Goal: Information Seeking & Learning: Learn about a topic

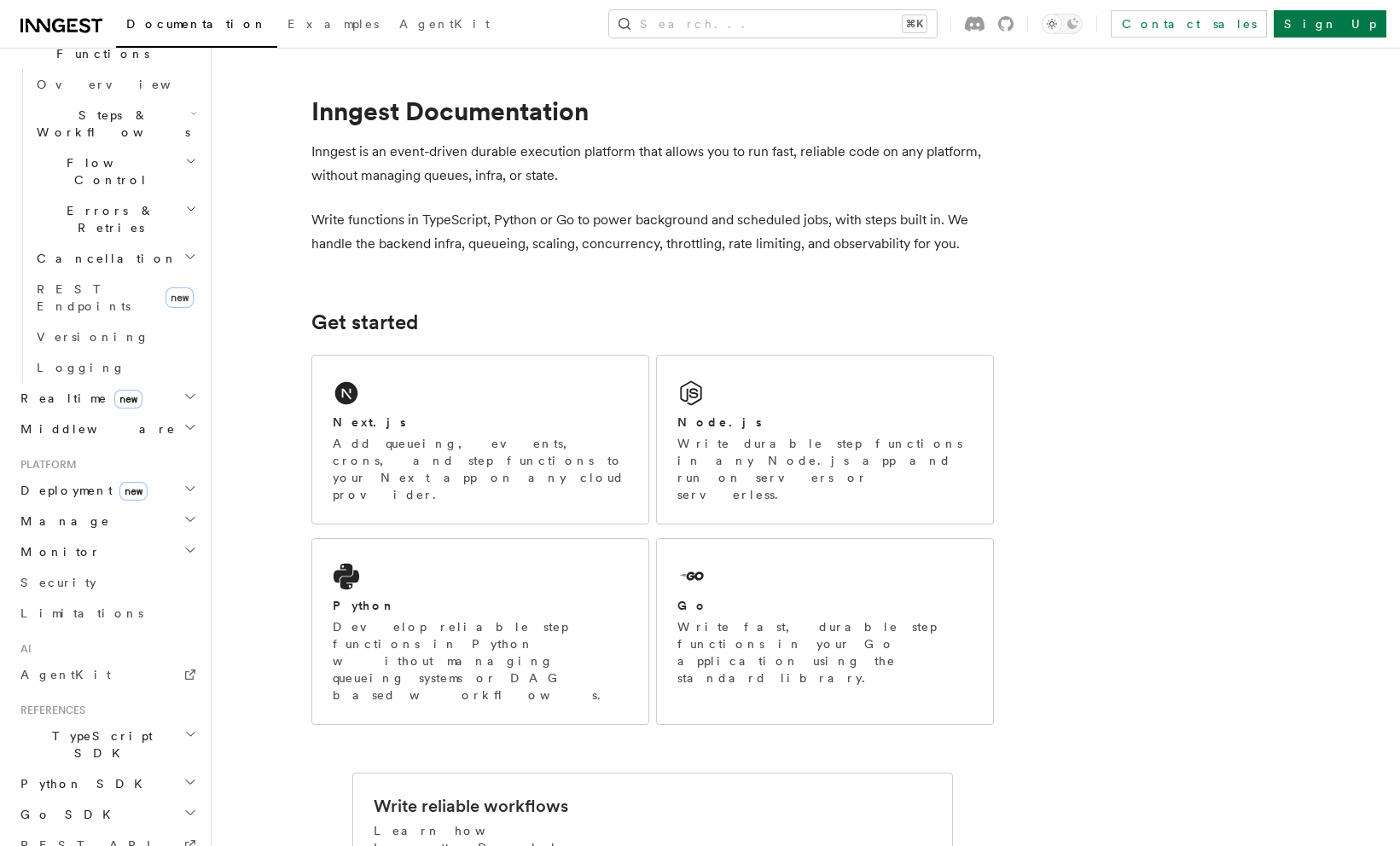
scroll to position [553, 0]
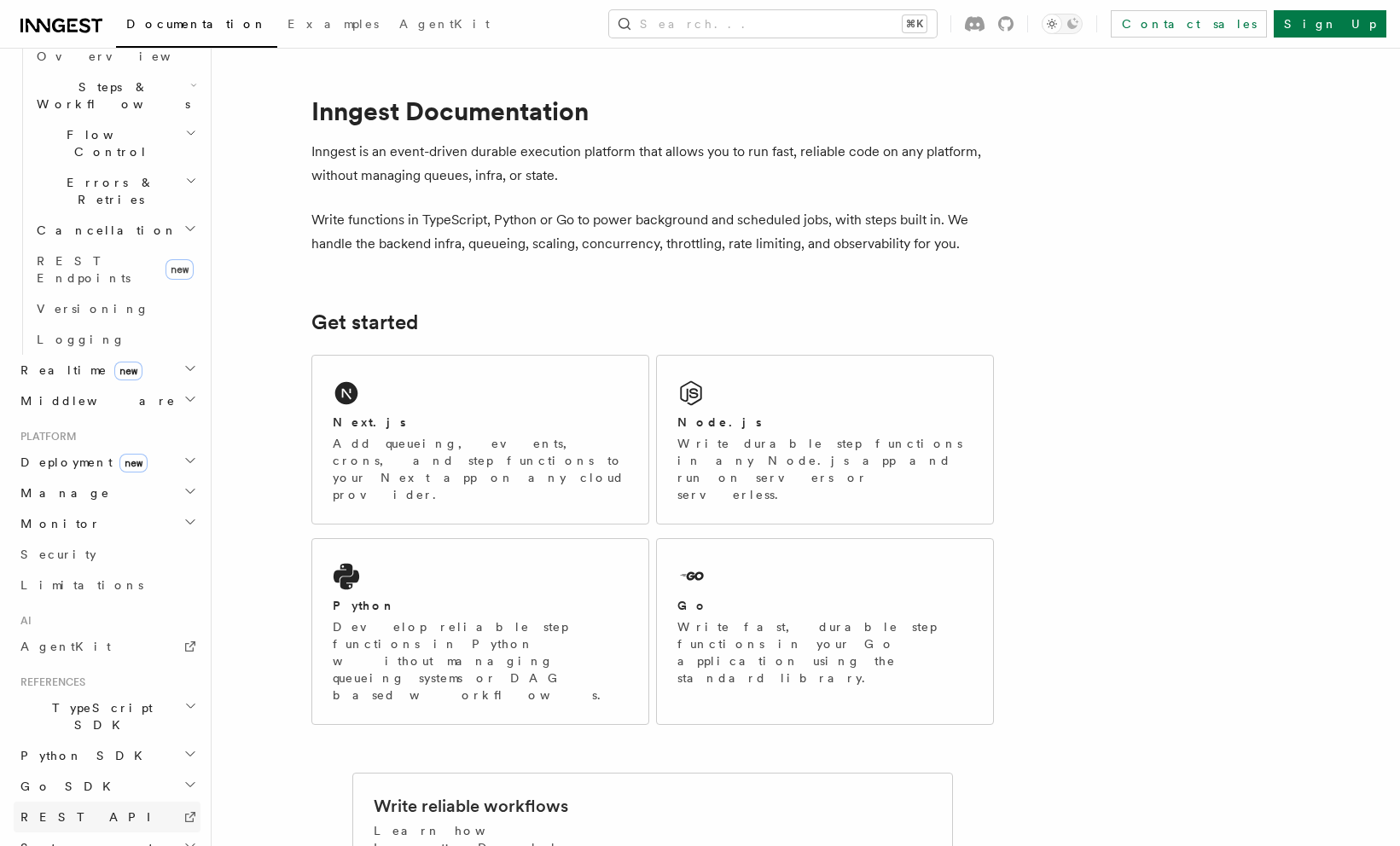
click at [106, 801] on link "REST API" at bounding box center [107, 817] width 187 height 31
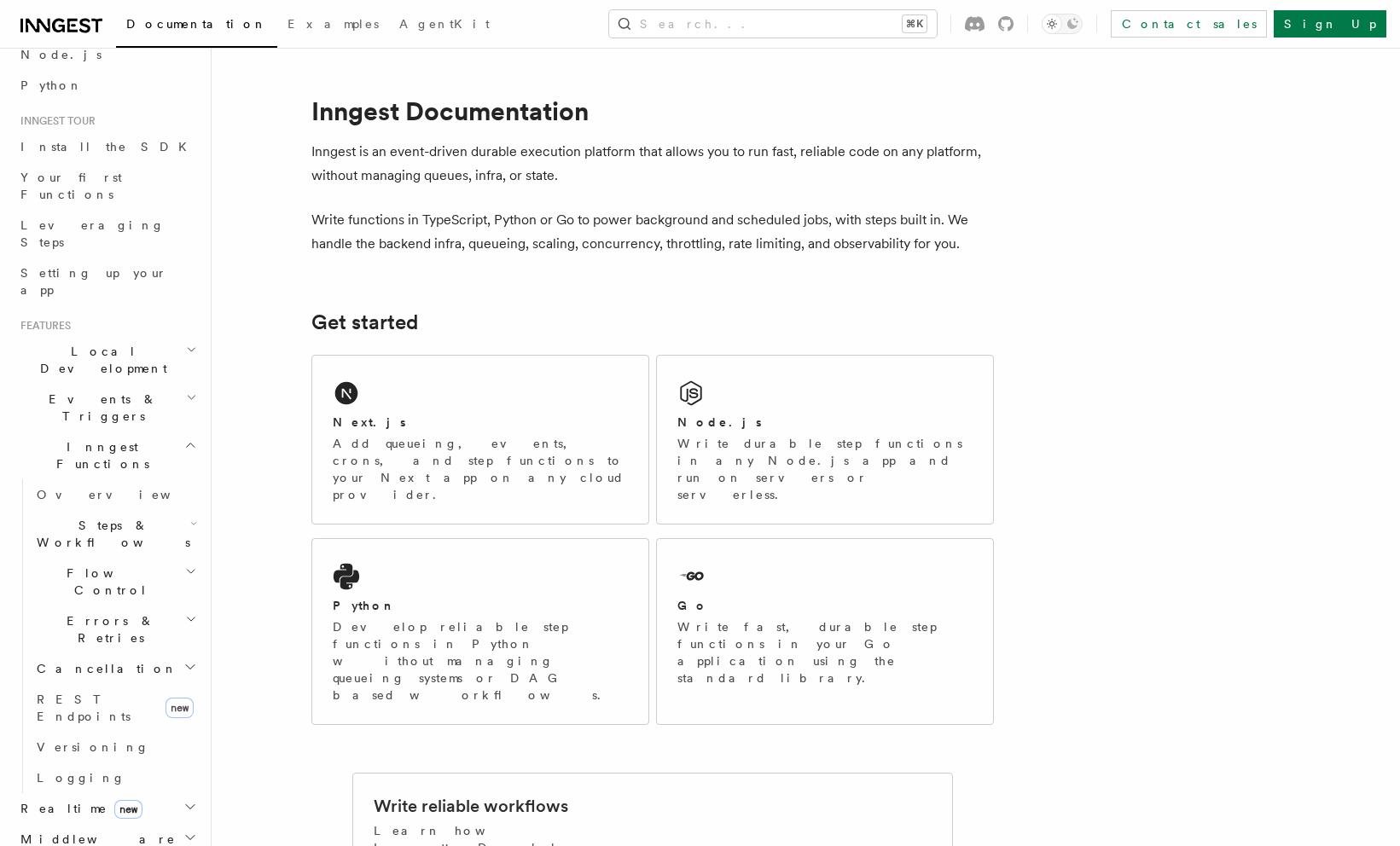
scroll to position [0, 0]
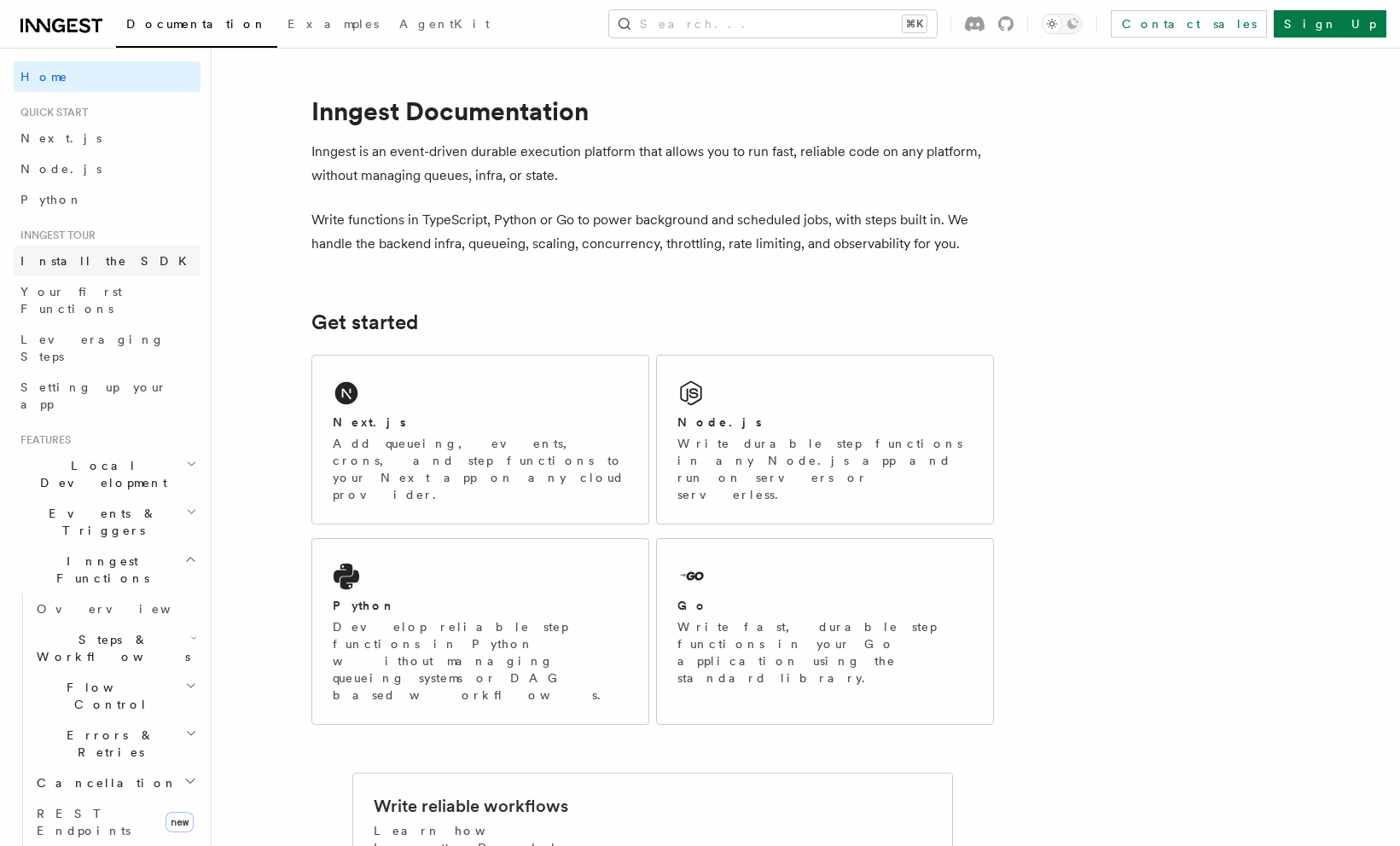
click at [87, 263] on span "Install the SDK" at bounding box center [109, 261] width 177 height 14
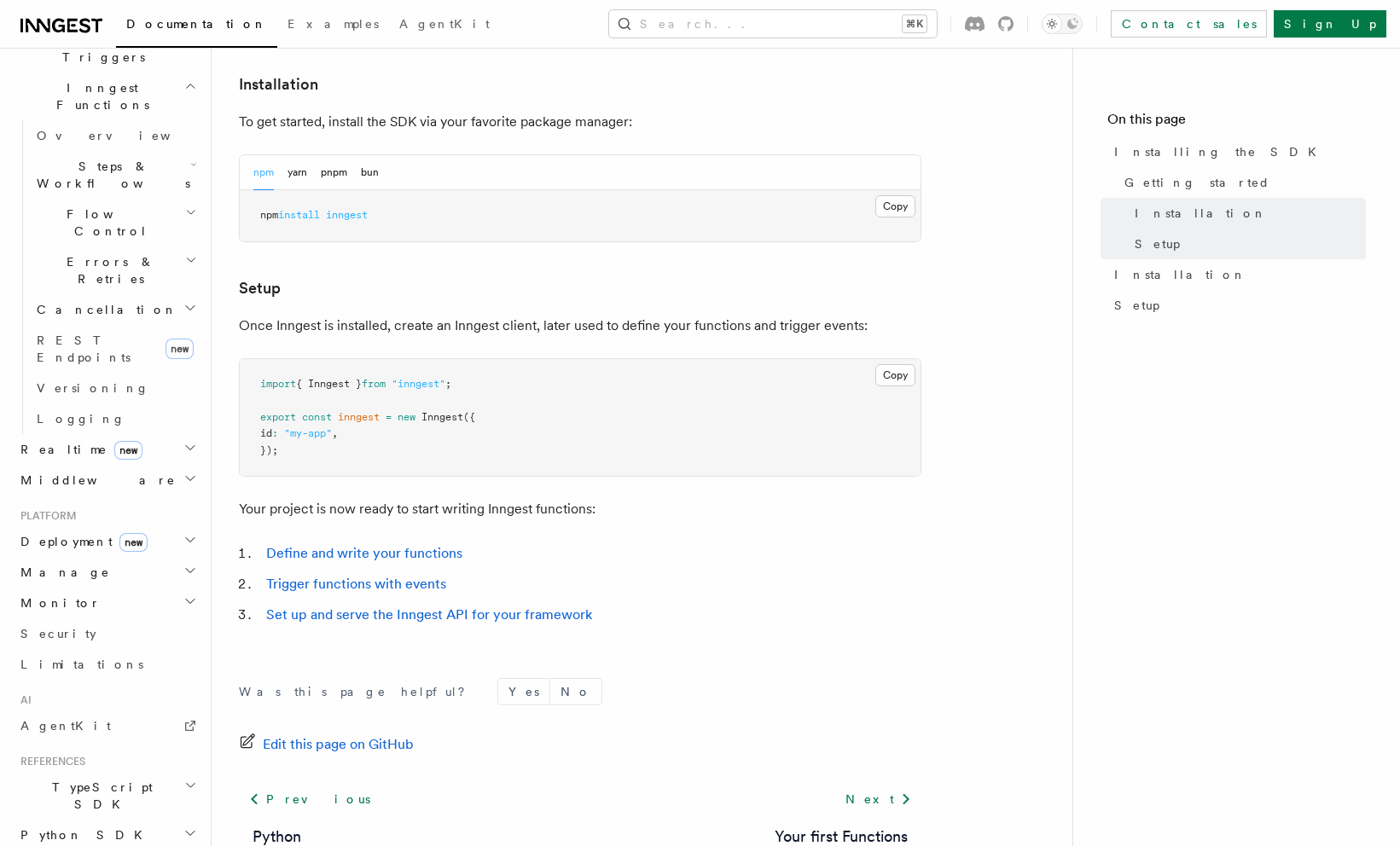
scroll to position [474, 0]
click at [88, 531] on span "Deployment new" at bounding box center [81, 540] width 134 height 17
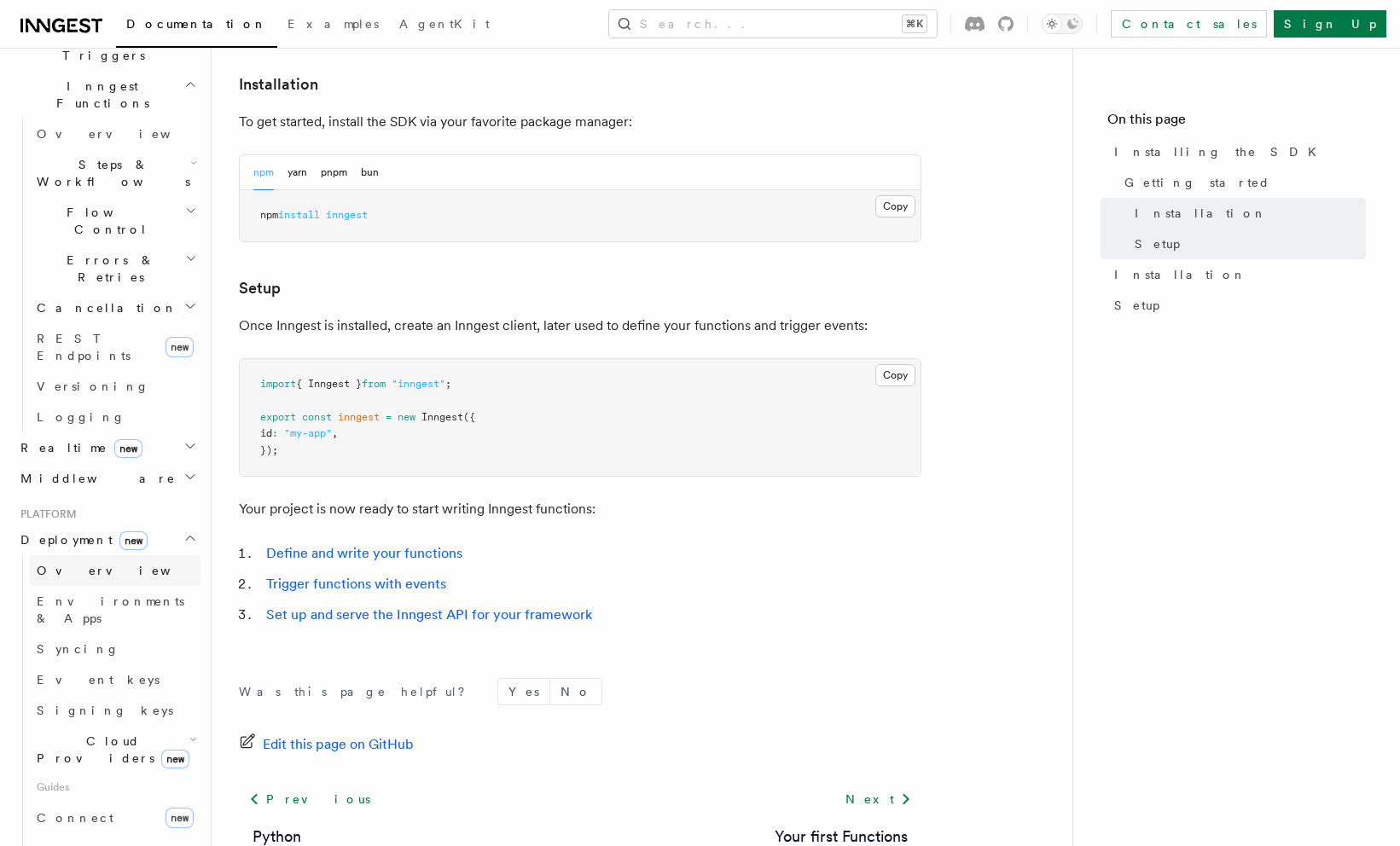
click at [82, 564] on span "Overview" at bounding box center [124, 571] width 176 height 14
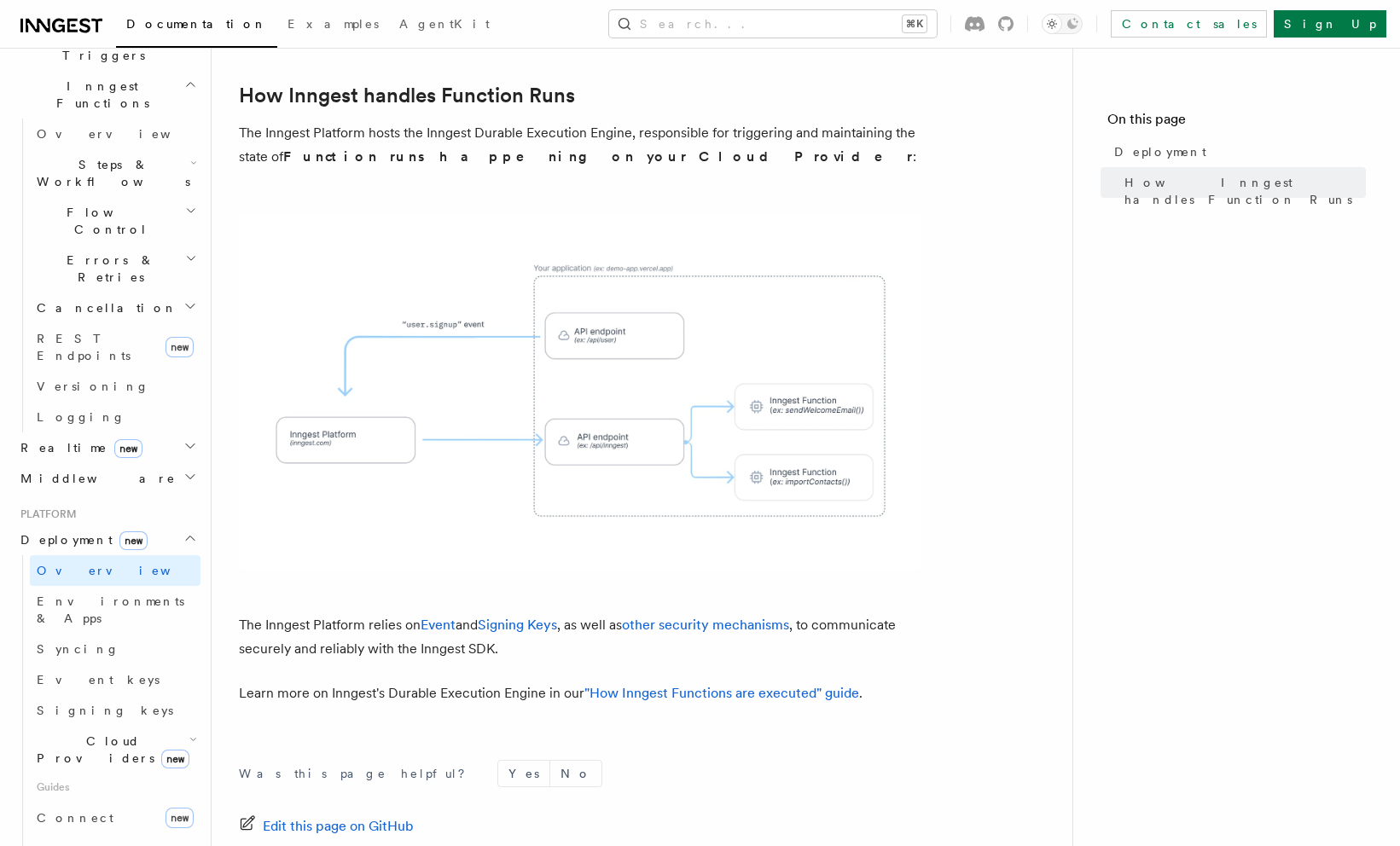
scroll to position [633, 0]
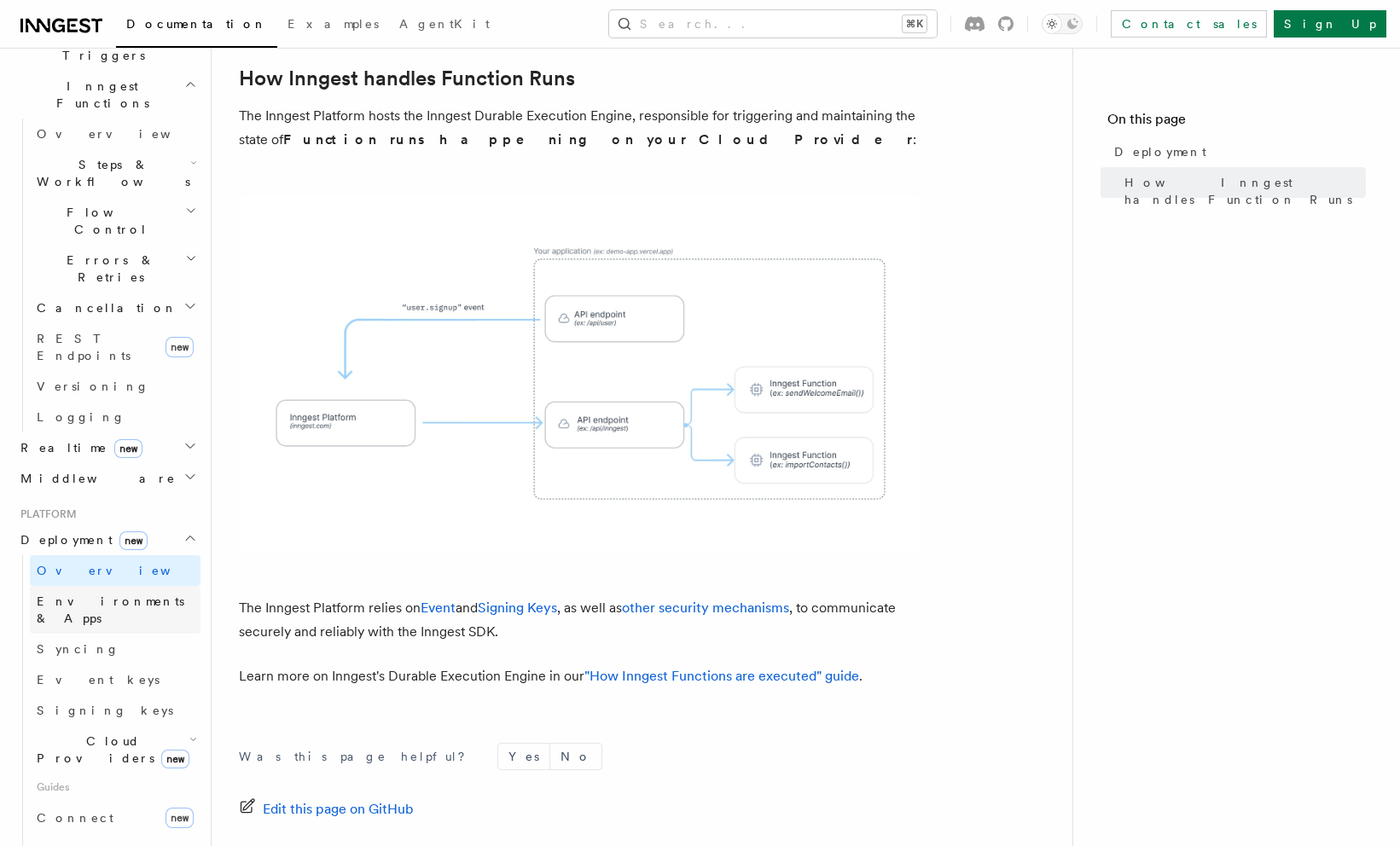
click at [94, 595] on span "Environments & Apps" at bounding box center [111, 610] width 148 height 31
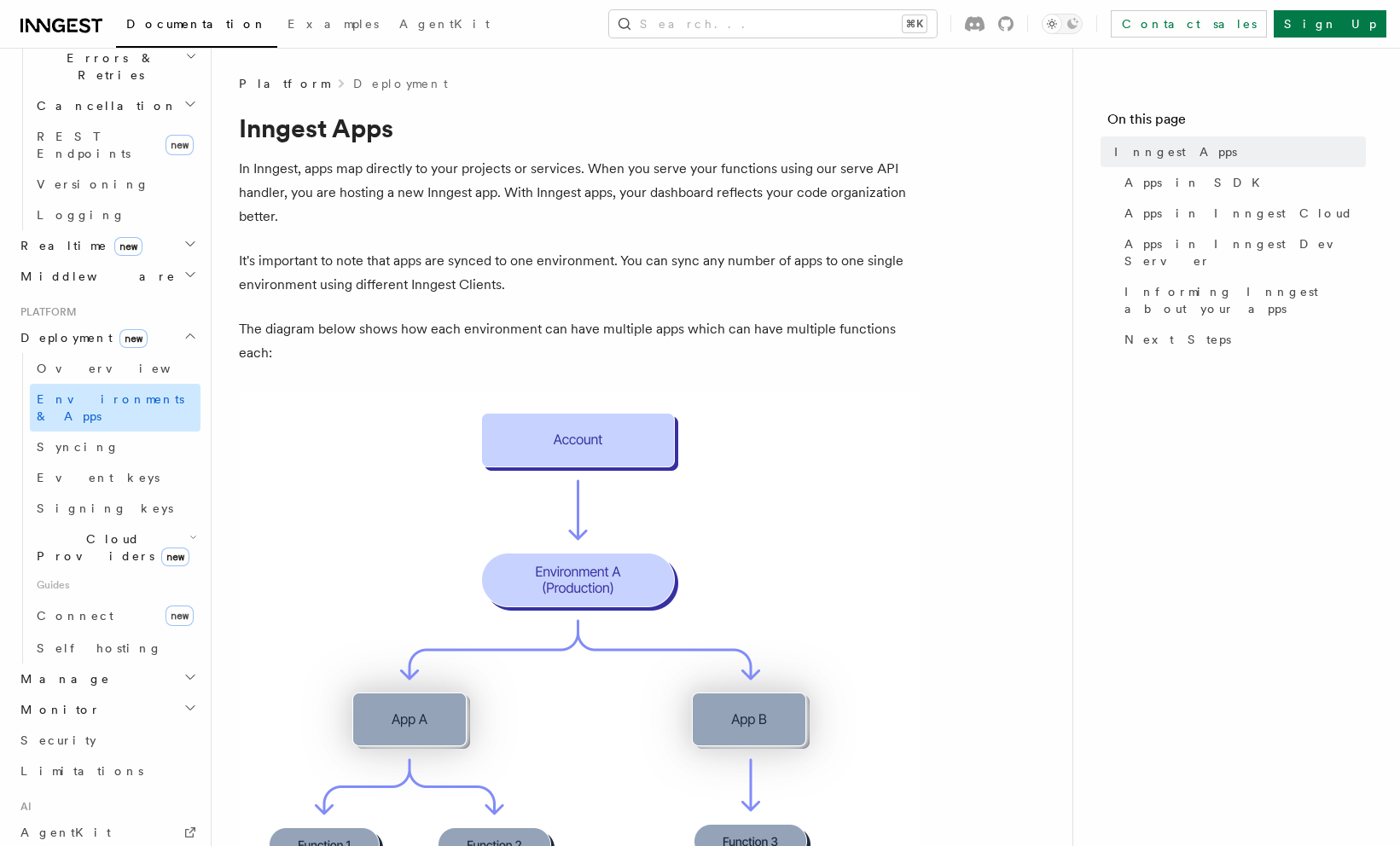
scroll to position [698, 0]
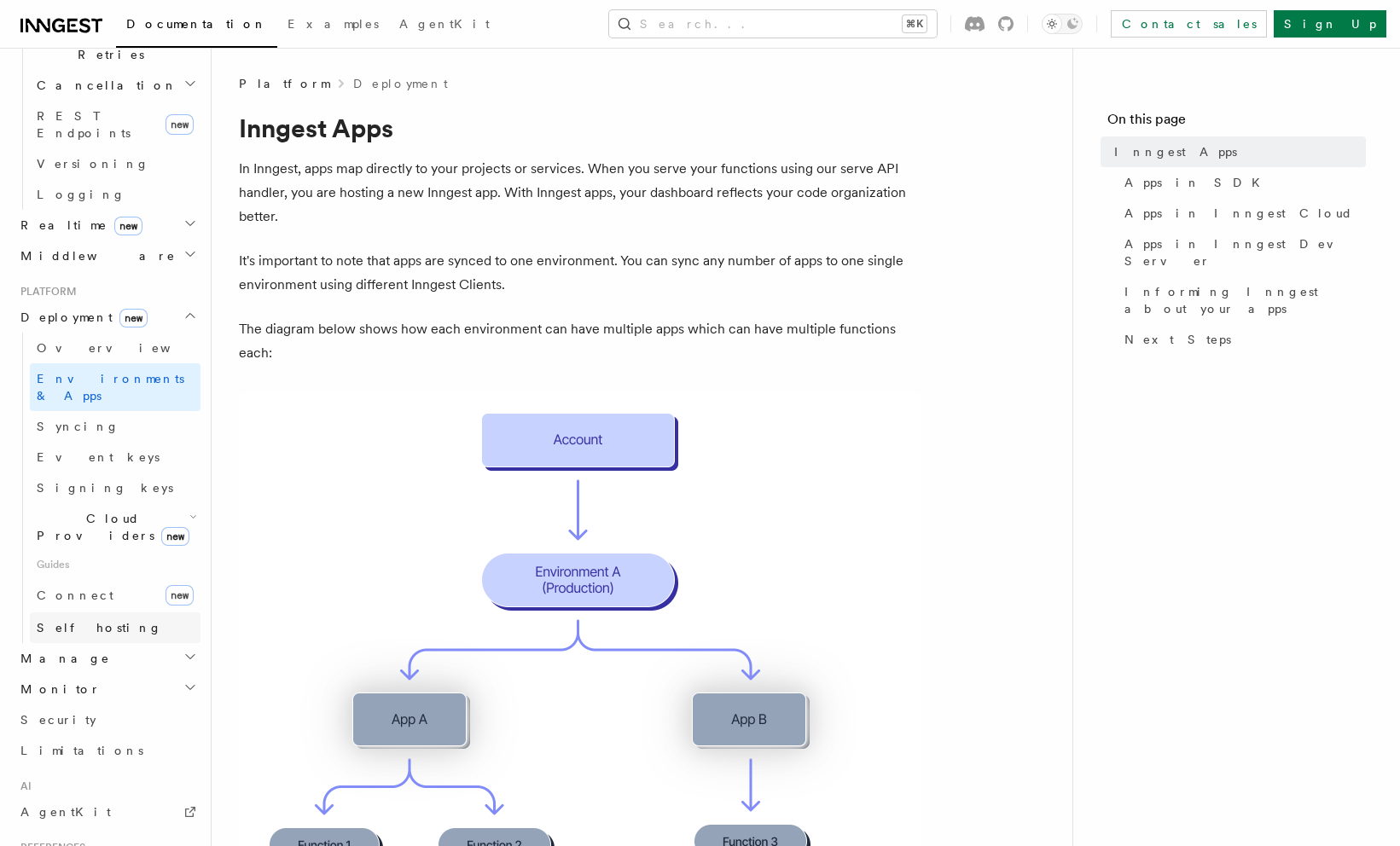
click at [94, 620] on span "Self hosting" at bounding box center [100, 627] width 125 height 14
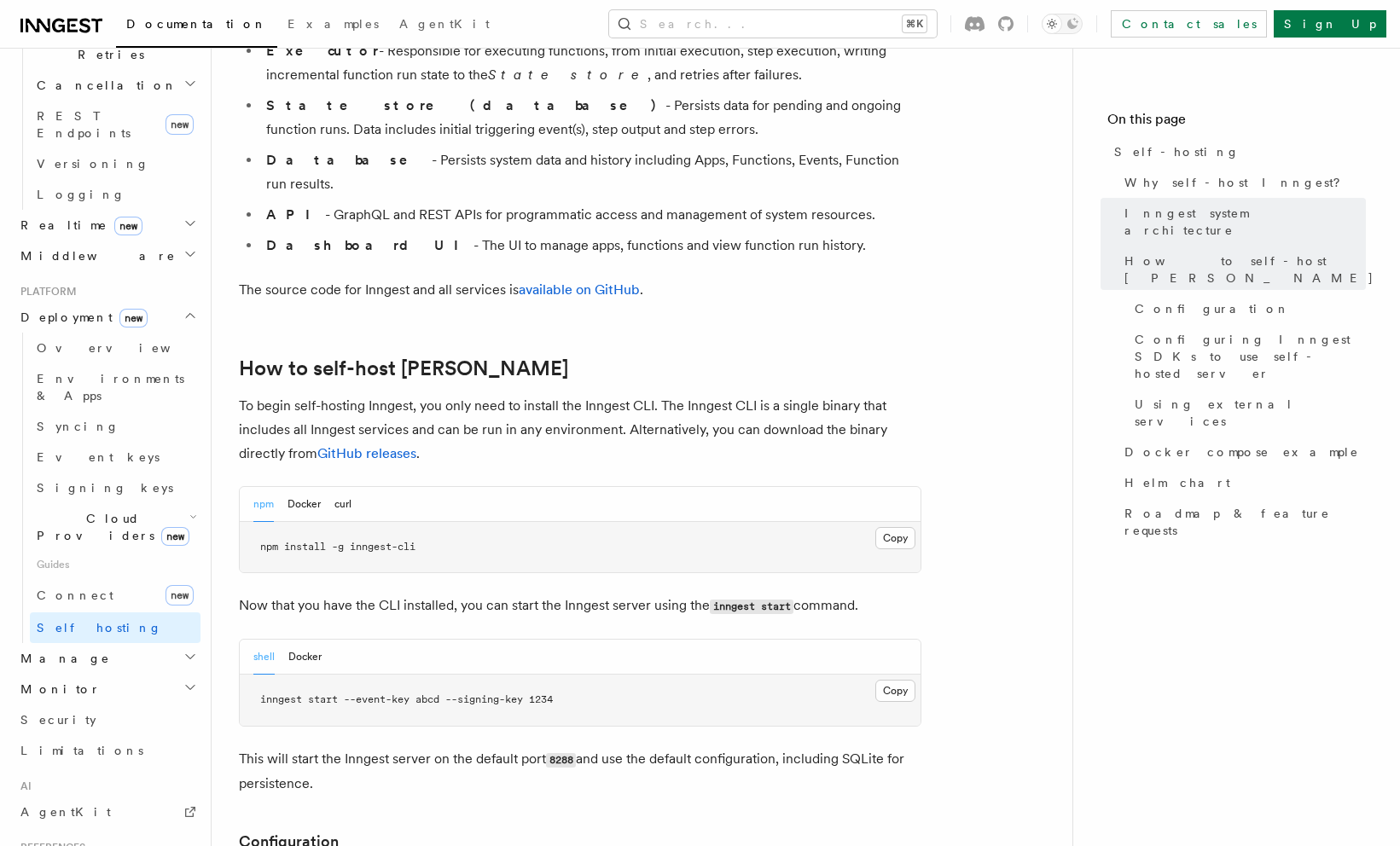
scroll to position [1434, 0]
click at [304, 484] on button "Docker" at bounding box center [304, 501] width 33 height 35
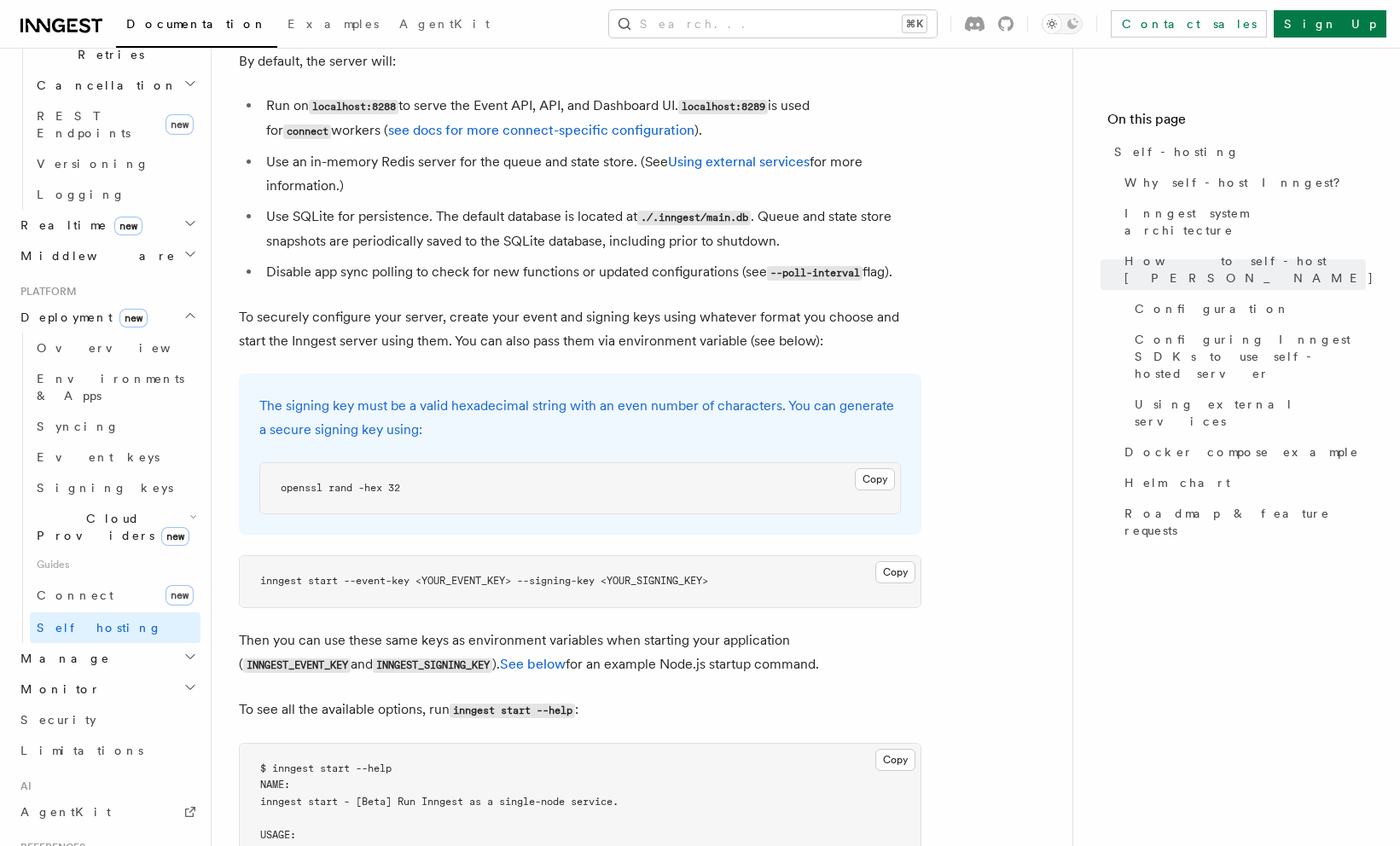
scroll to position [2184, 0]
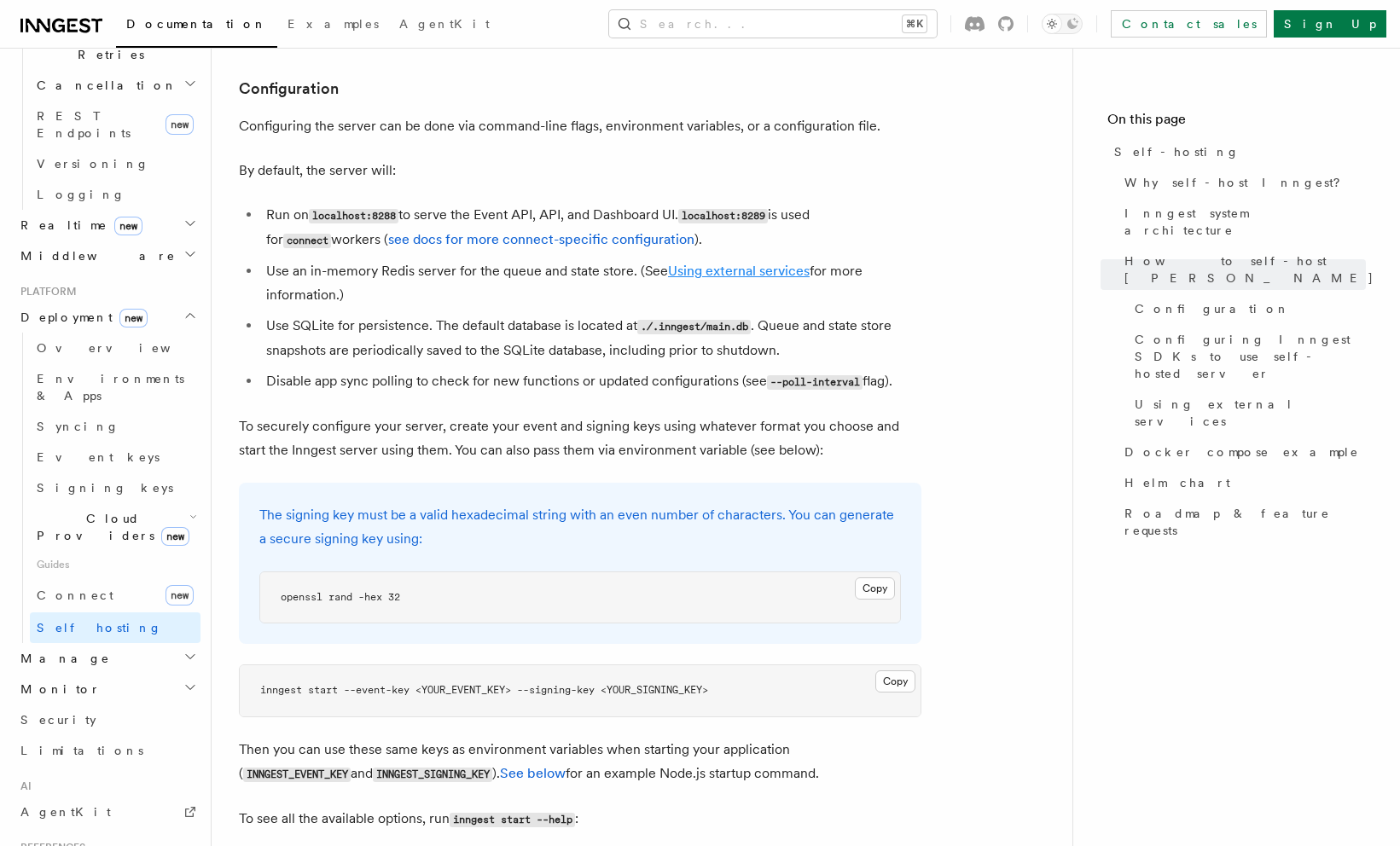
click at [698, 263] on link "Using external services" at bounding box center [738, 270] width 142 height 16
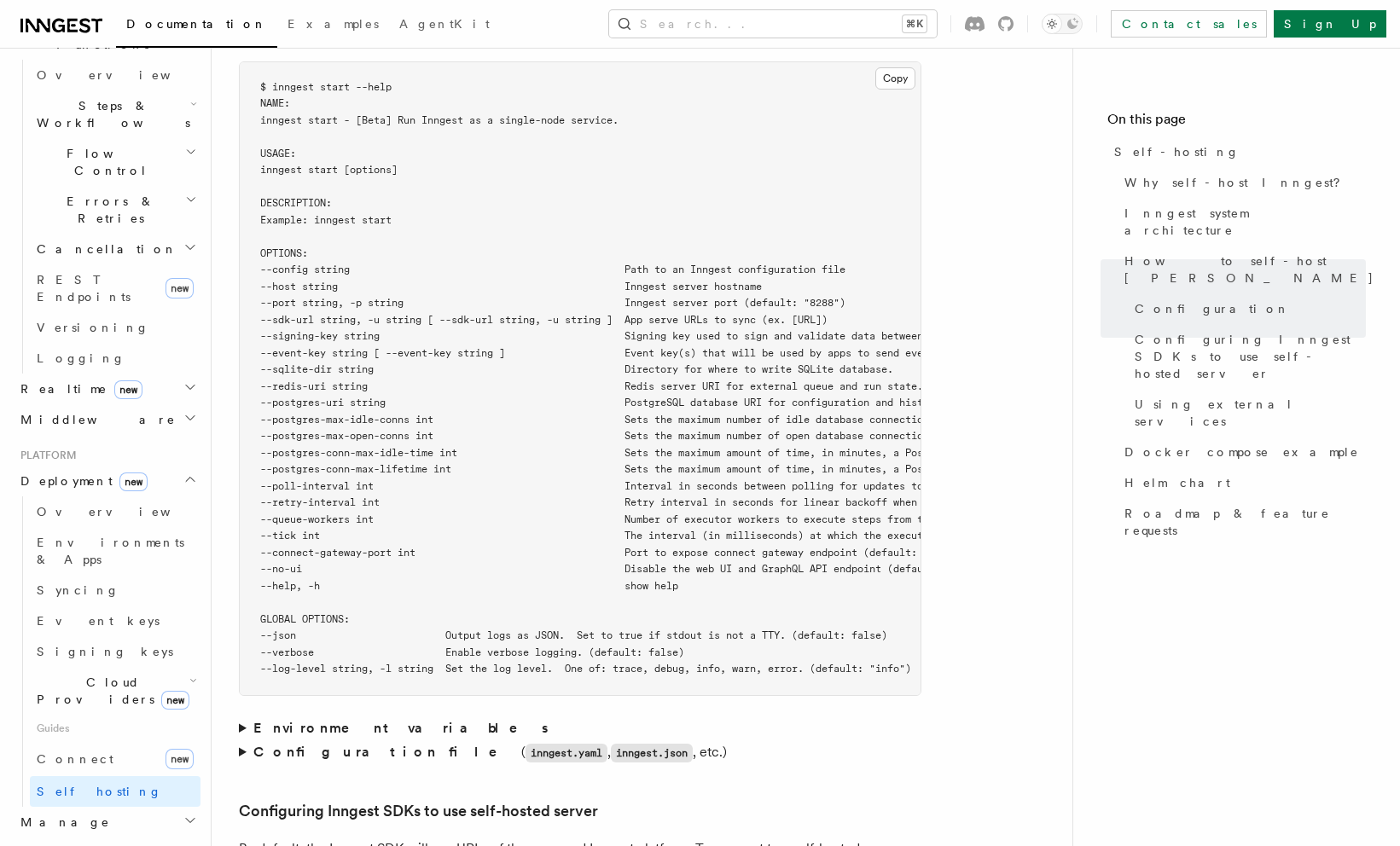
scroll to position [521, 0]
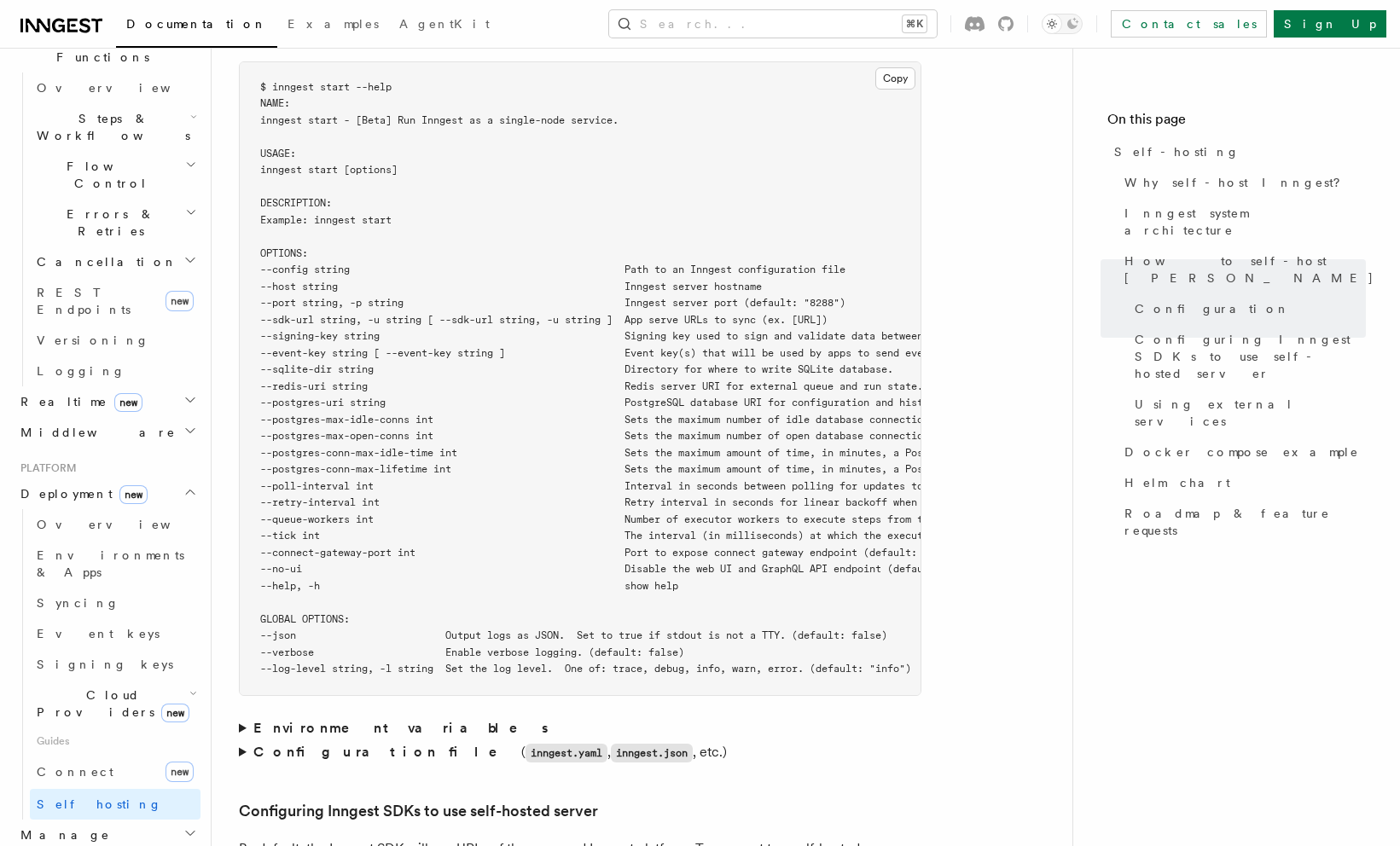
click at [189, 490] on icon "button" at bounding box center [191, 492] width 9 height 4
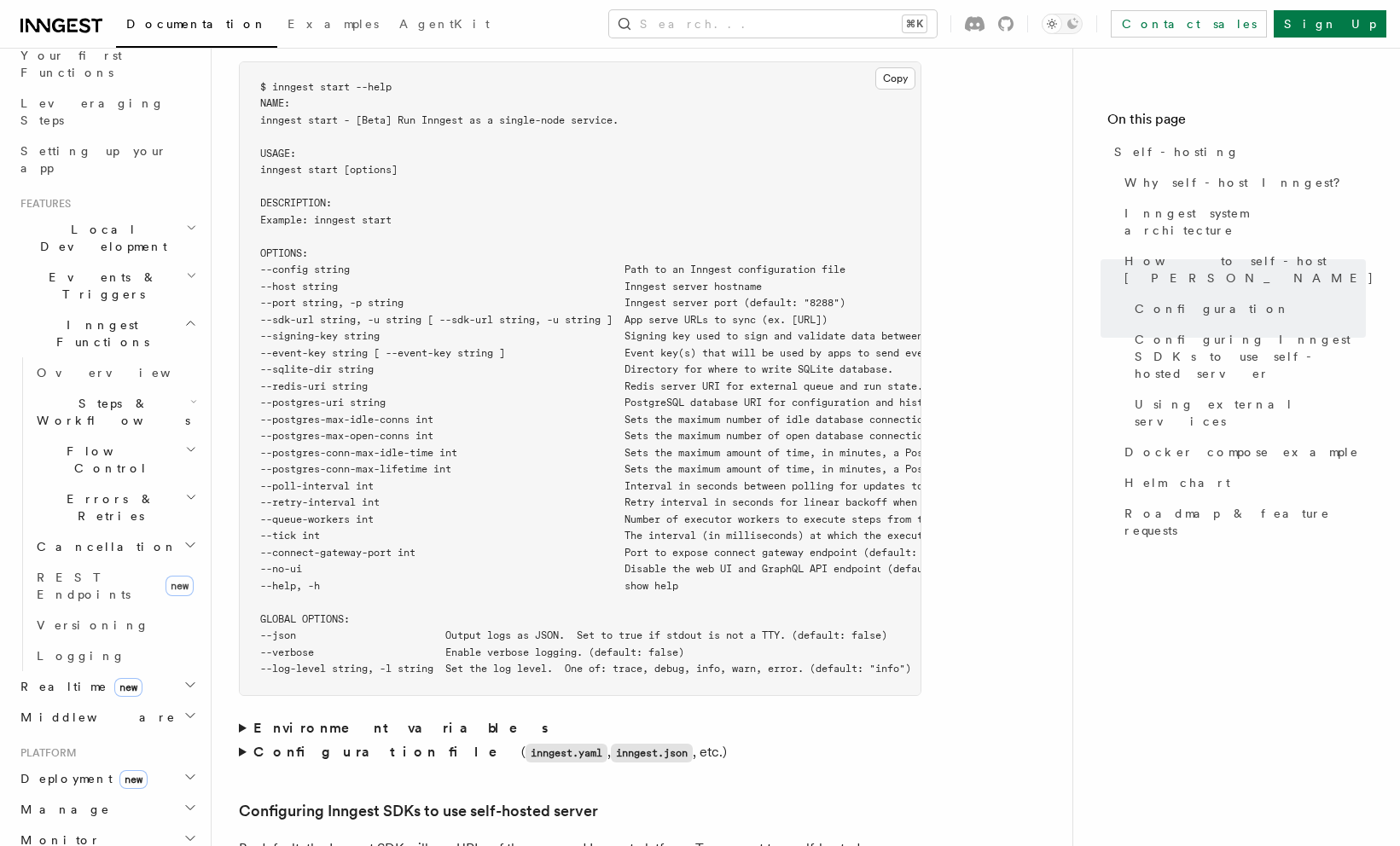
scroll to position [177, 0]
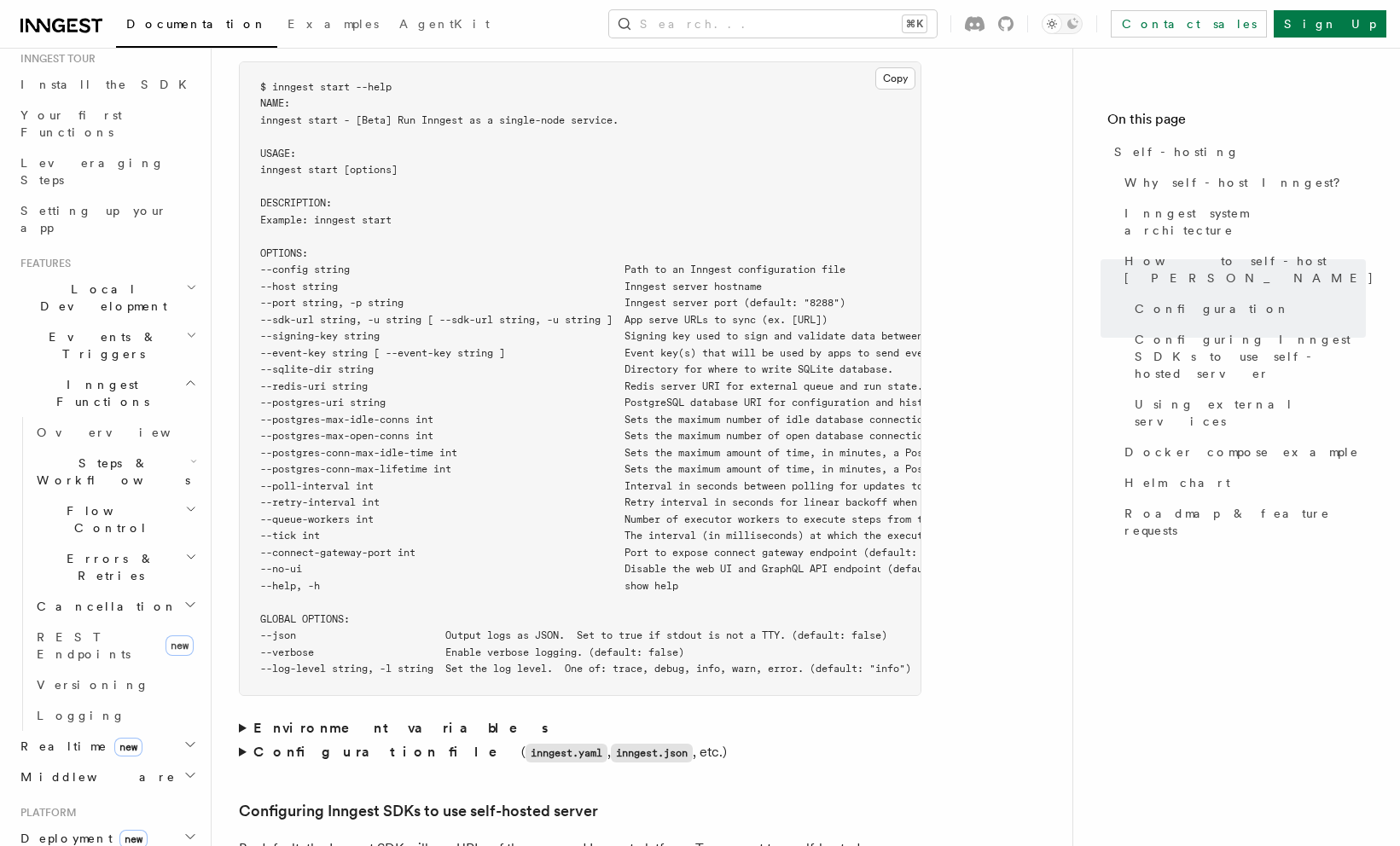
click at [188, 376] on icon "button" at bounding box center [191, 383] width 13 height 14
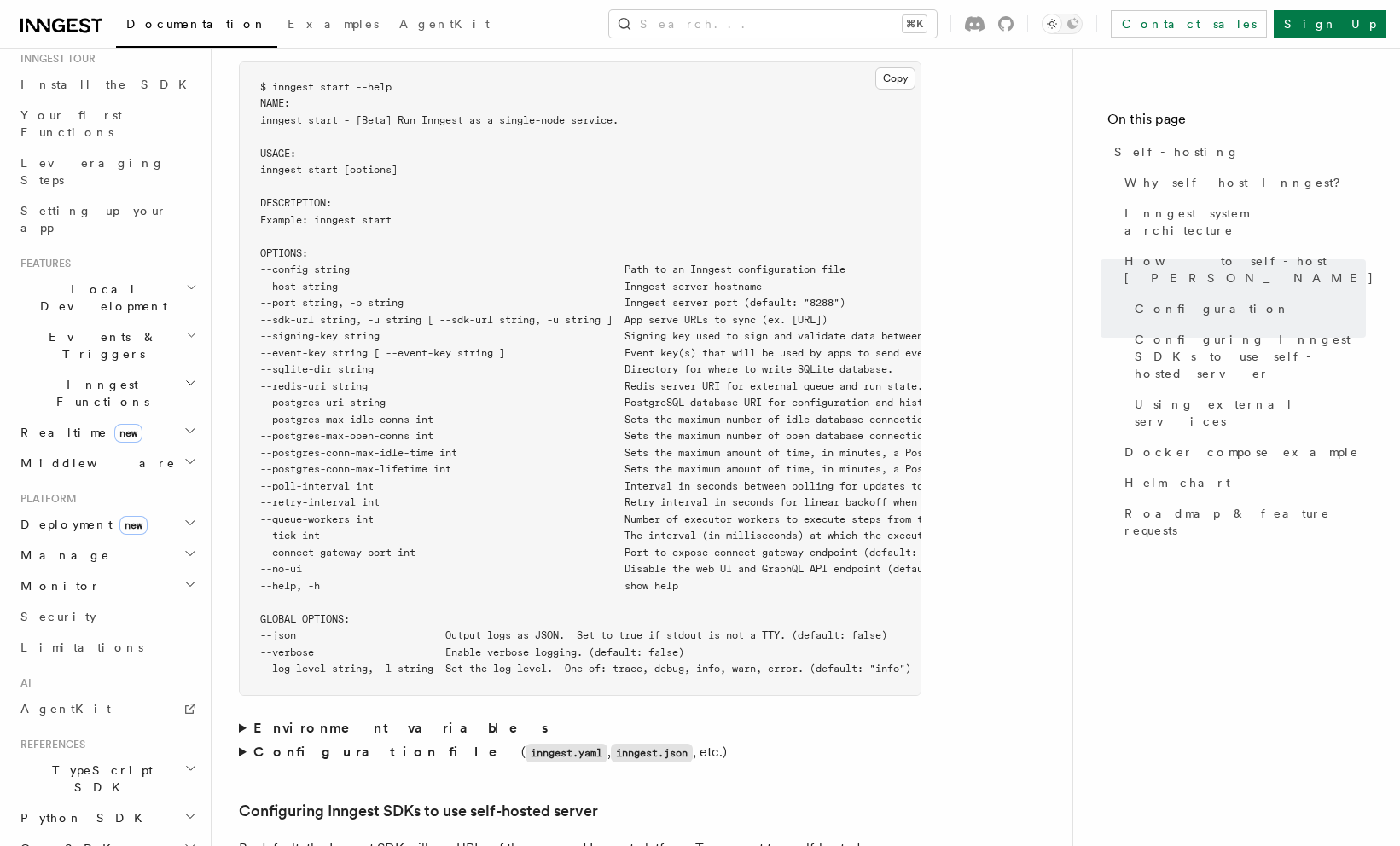
click at [189, 281] on icon "button" at bounding box center [191, 287] width 11 height 14
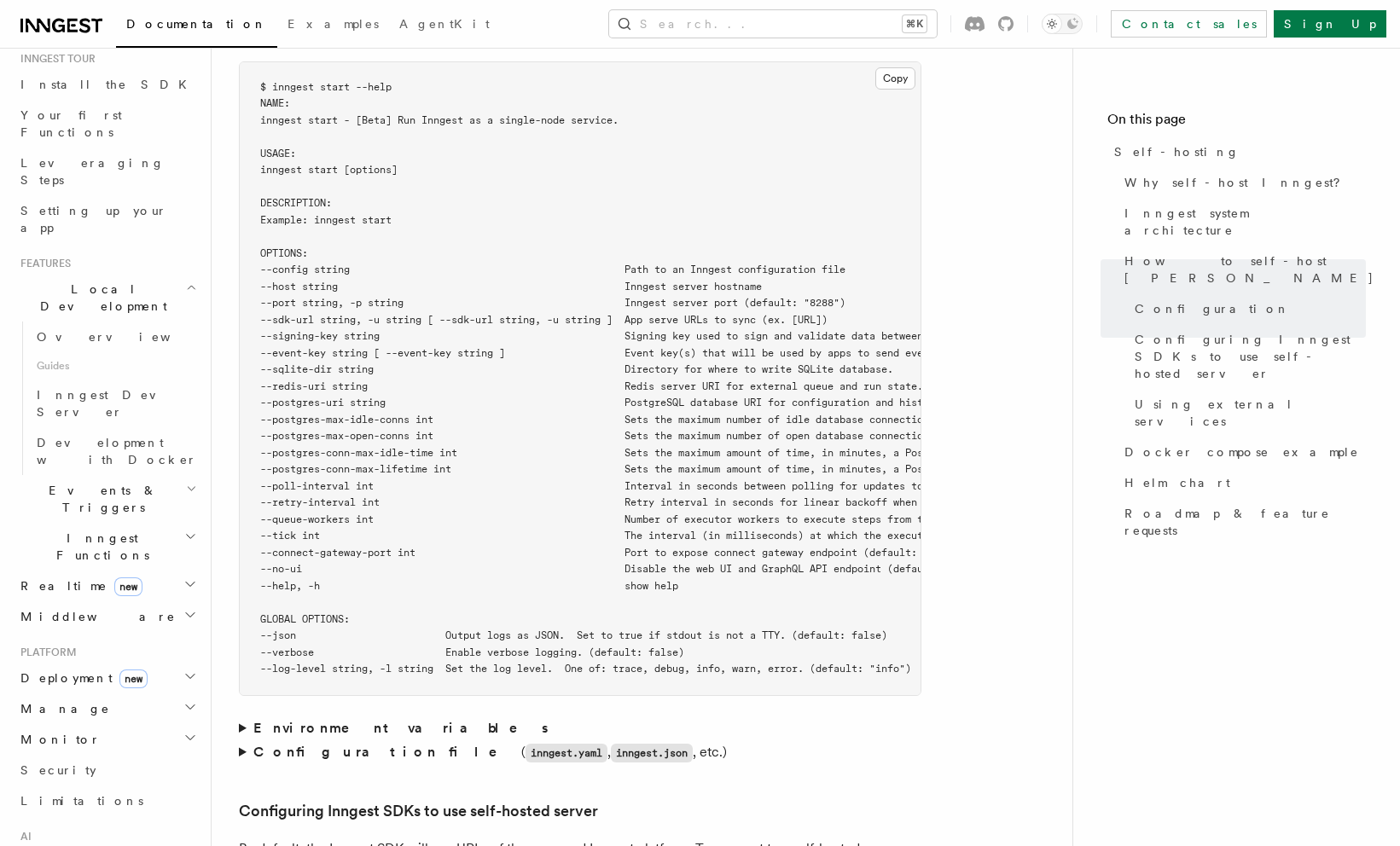
click at [189, 281] on icon "button" at bounding box center [191, 287] width 11 height 14
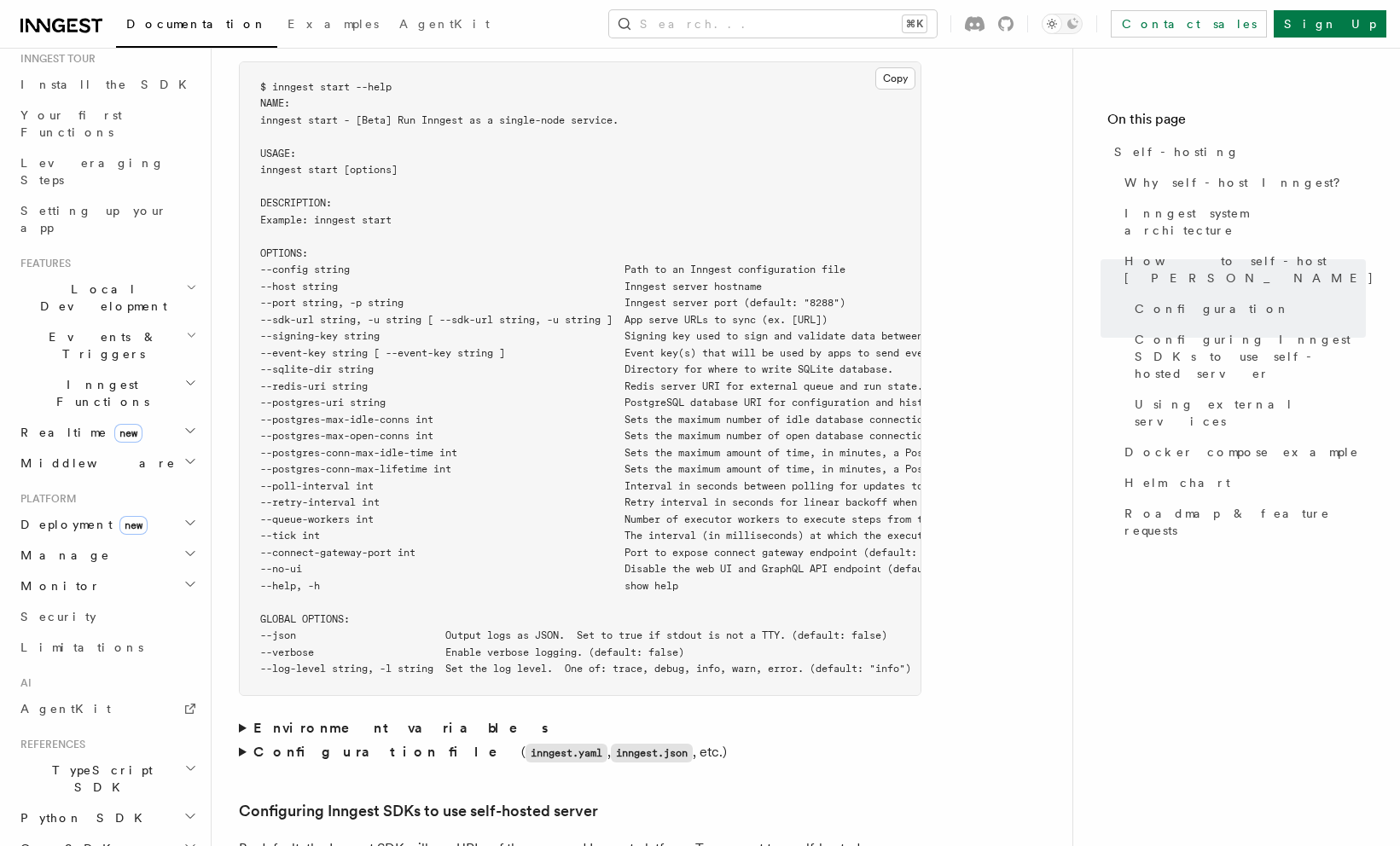
click at [190, 329] on icon "button" at bounding box center [191, 335] width 11 height 14
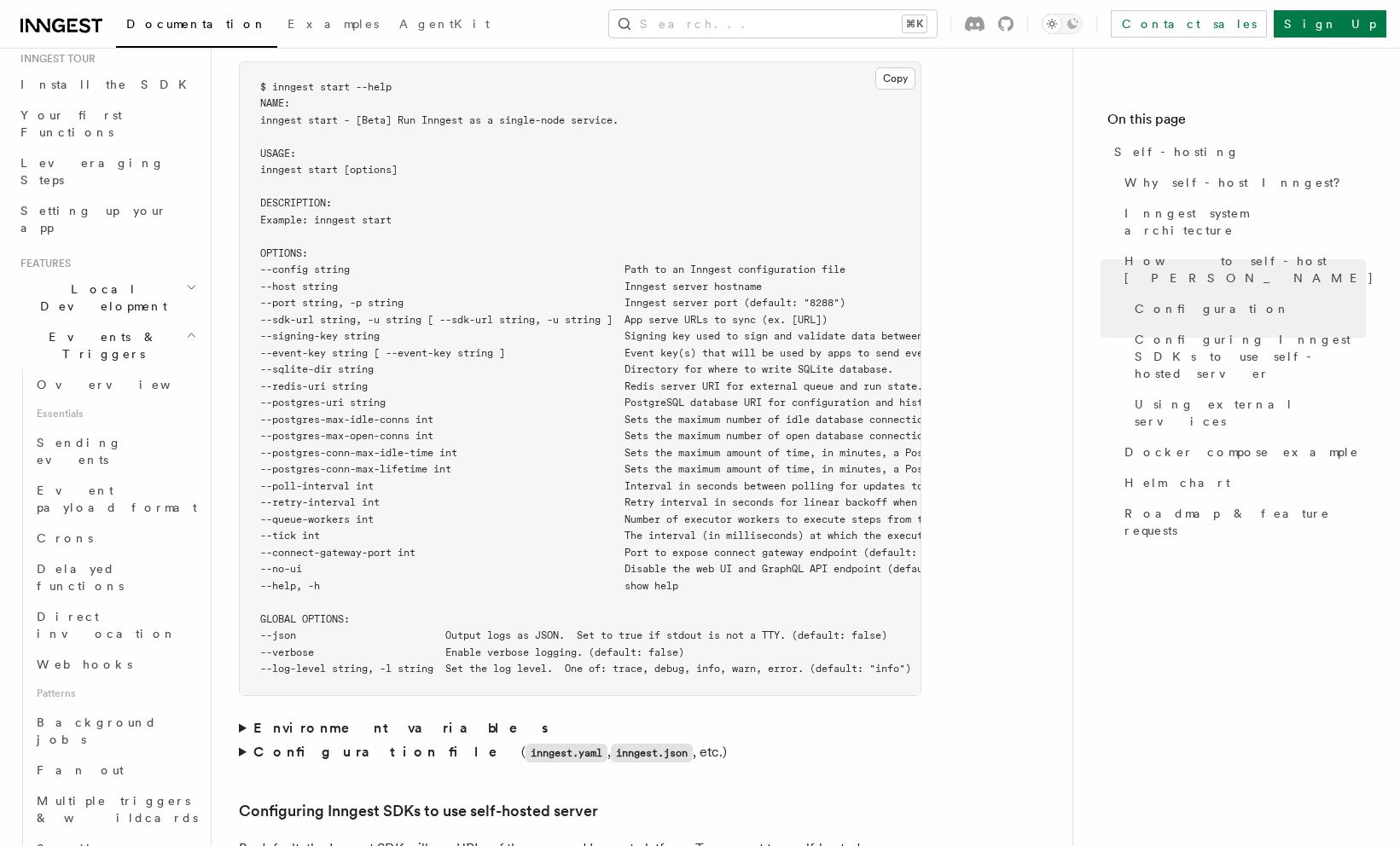
click at [190, 329] on icon "button" at bounding box center [191, 335] width 11 height 14
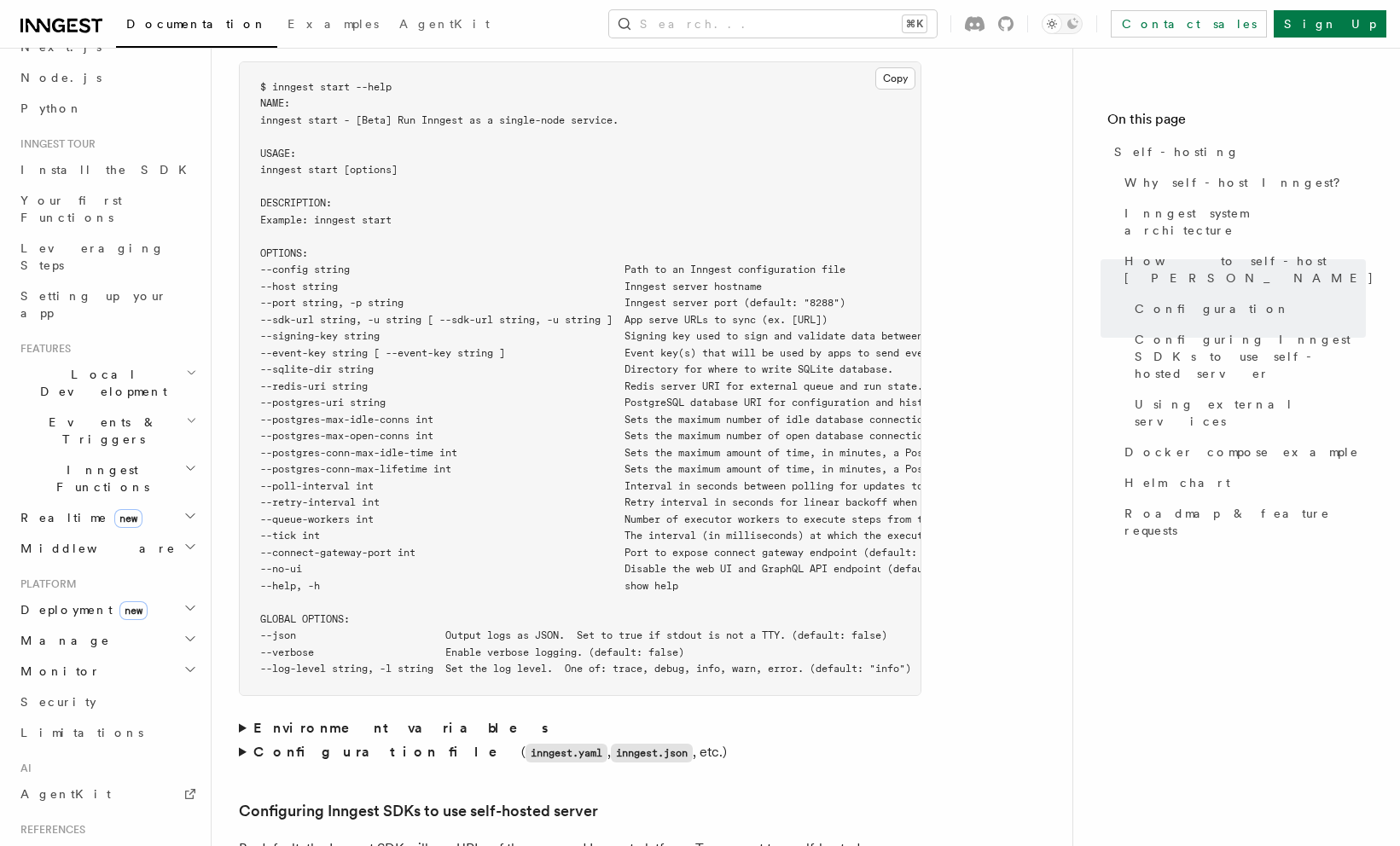
scroll to position [0, 0]
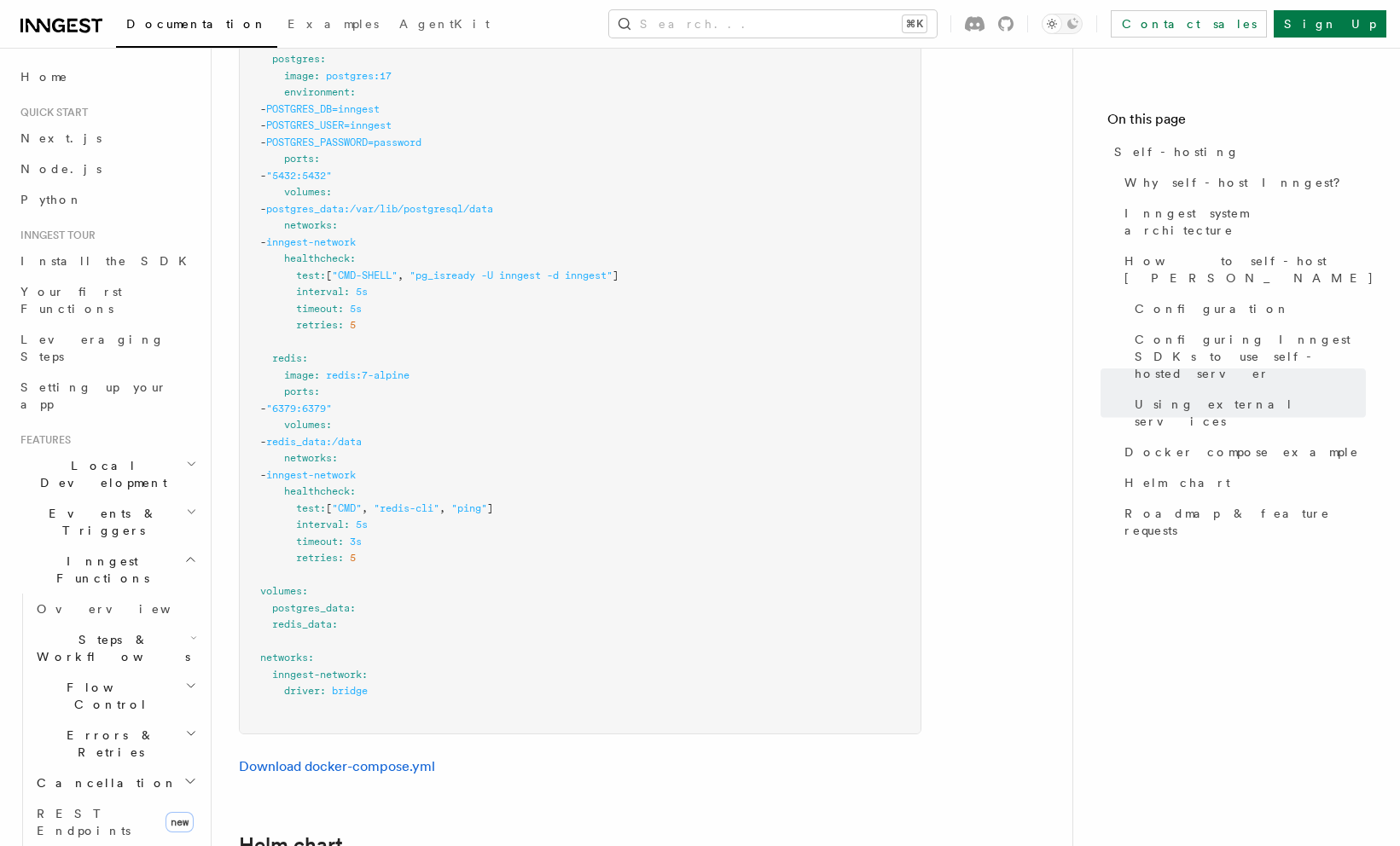
scroll to position [5144, 0]
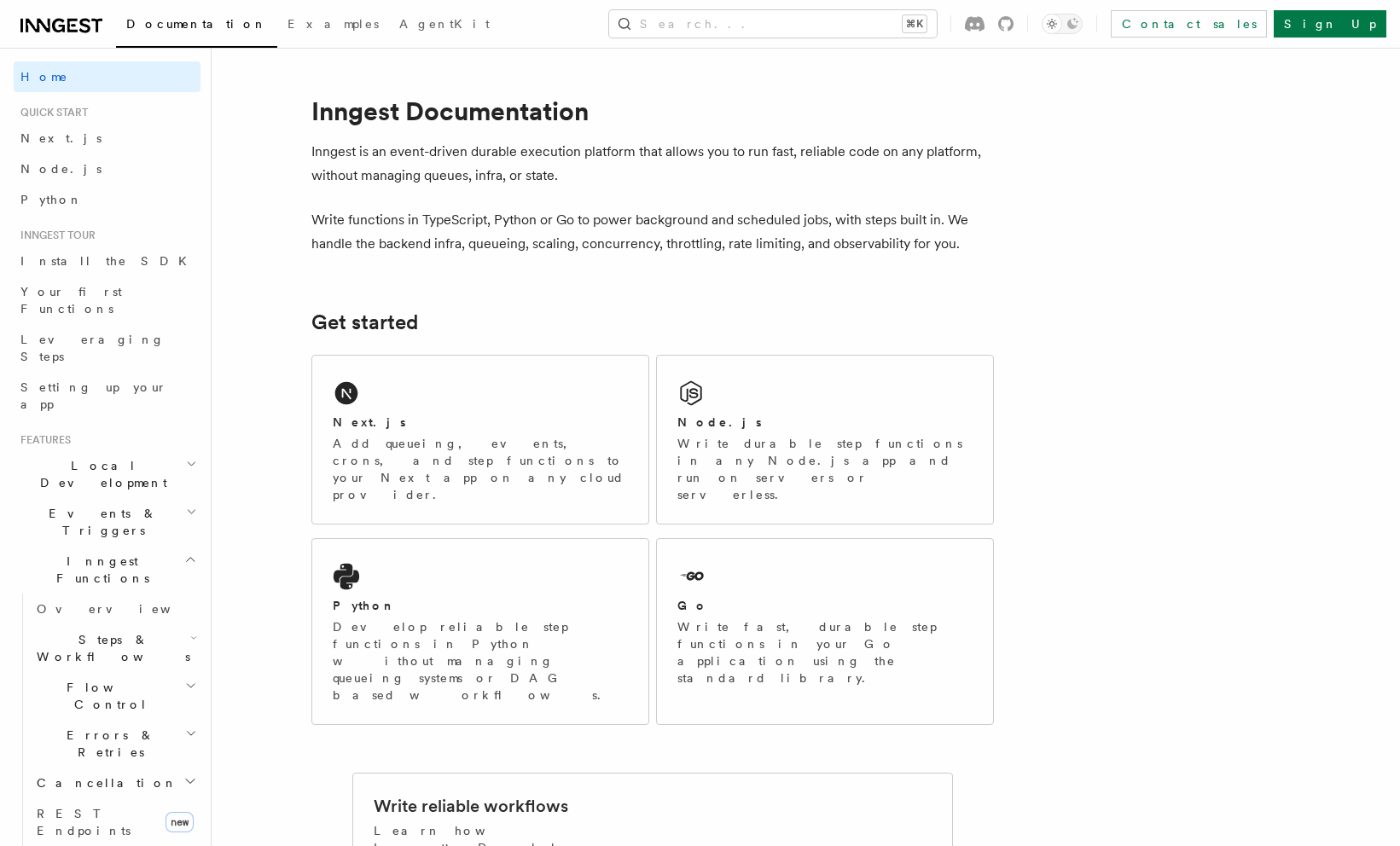
click at [107, 631] on span "Steps & Workflows" at bounding box center [110, 648] width 161 height 34
click at [100, 680] on span "Overview" at bounding box center [141, 687] width 176 height 14
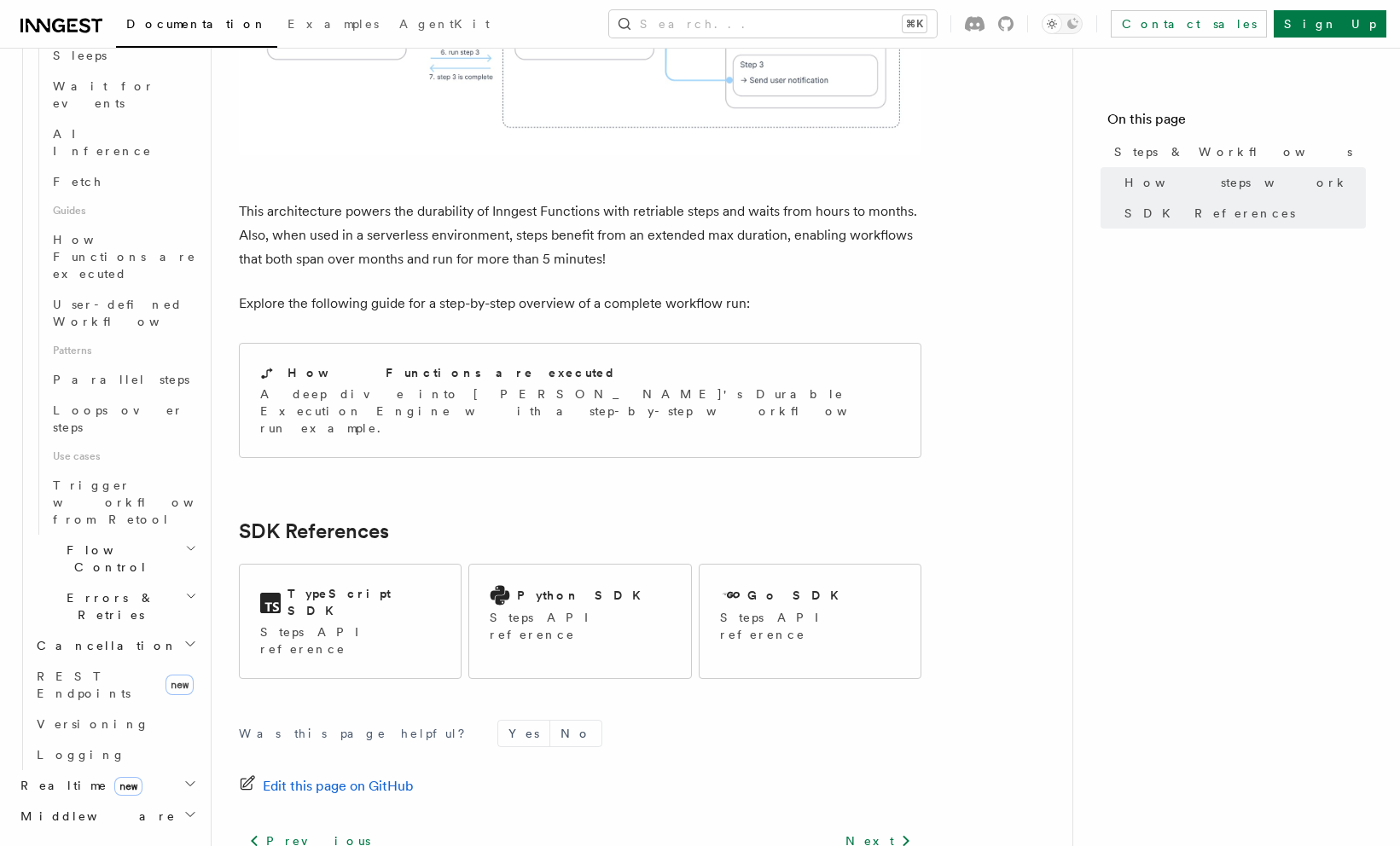
scroll to position [696, 0]
click at [140, 658] on link "REST Endpoints new" at bounding box center [115, 682] width 171 height 48
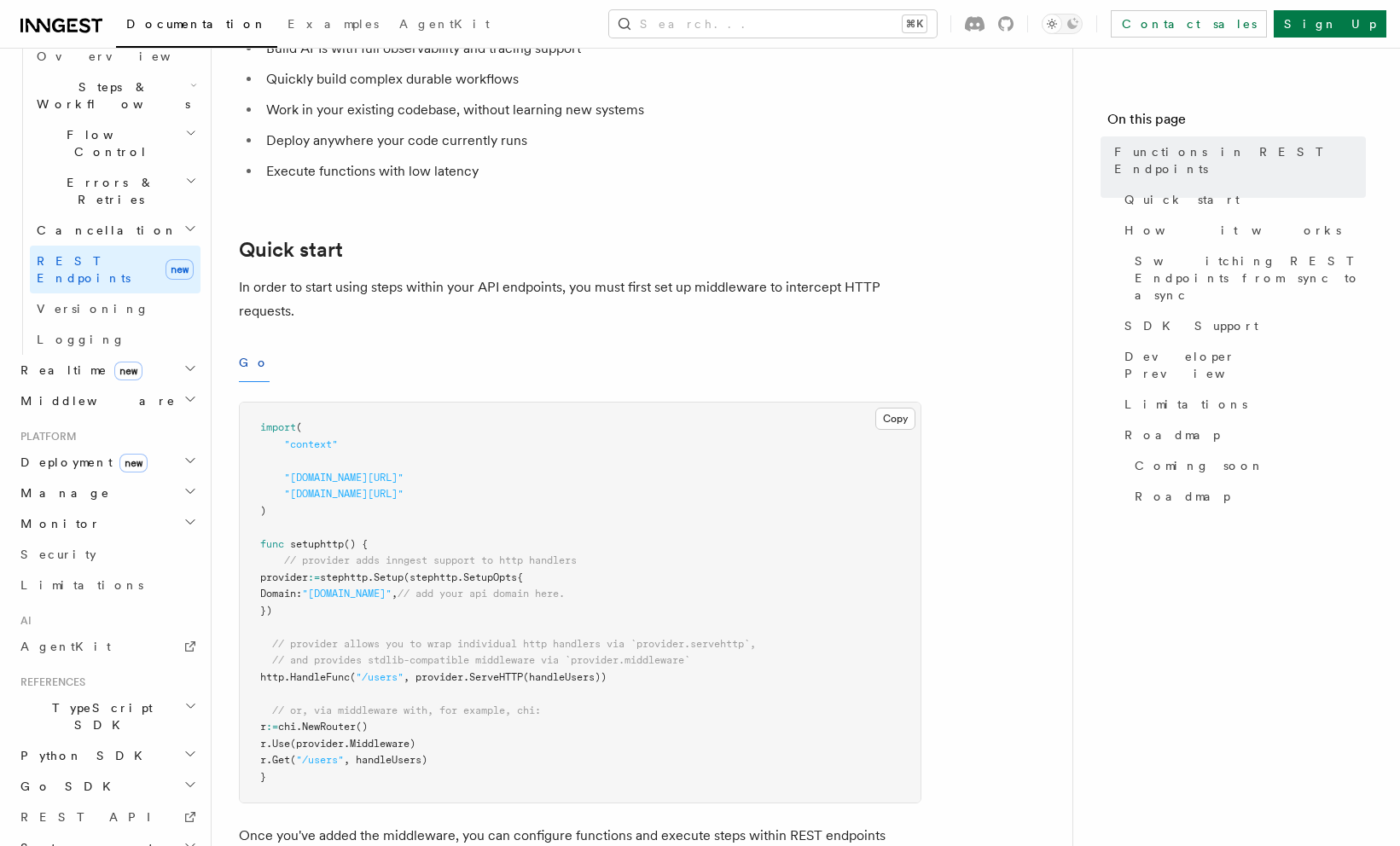
scroll to position [390, 0]
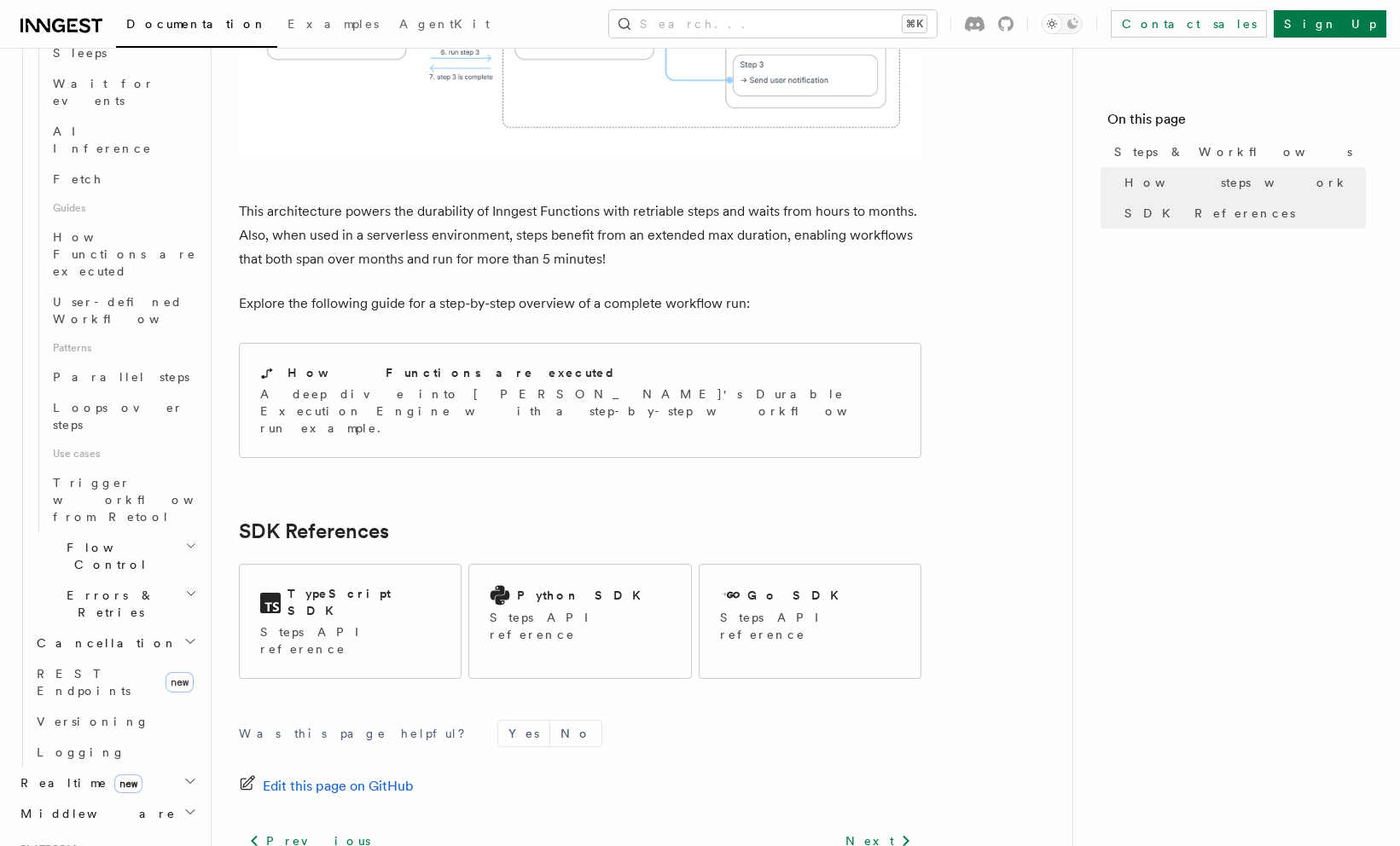
scroll to position [553, 0]
